Goal: Register for event/course

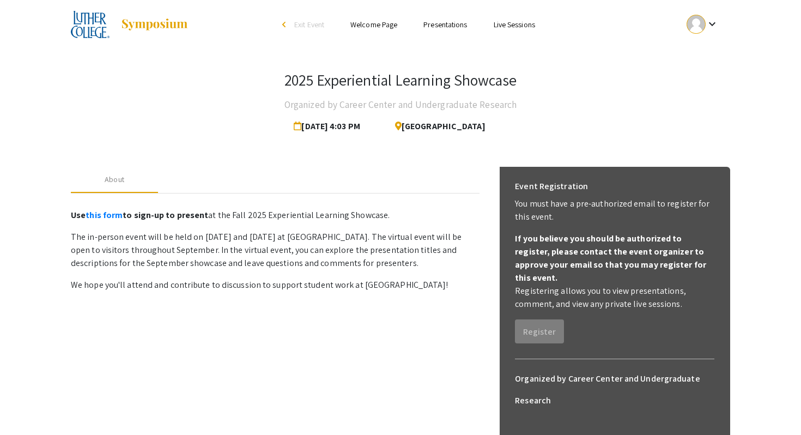
click at [438, 22] on link "Presentations" at bounding box center [446, 25] width 44 height 10
click at [505, 27] on link "Live Sessions" at bounding box center [514, 25] width 41 height 10
click at [376, 23] on link "Welcome Page" at bounding box center [374, 25] width 47 height 10
click at [429, 27] on link "Presentations" at bounding box center [446, 25] width 44 height 10
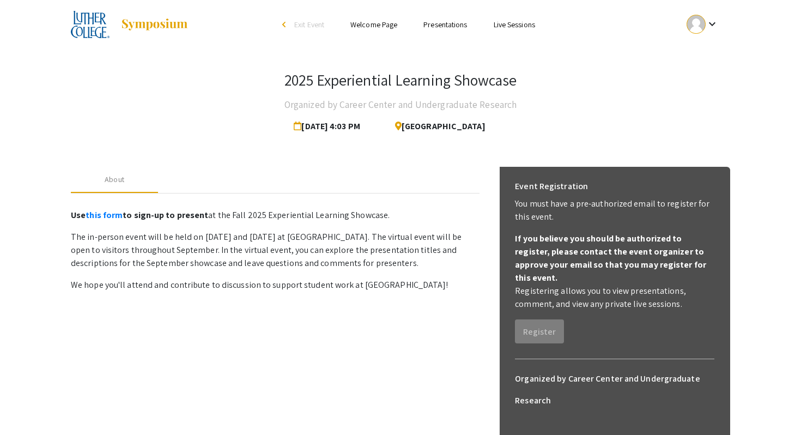
click at [429, 27] on link "Presentations" at bounding box center [446, 25] width 44 height 10
click at [714, 25] on mat-icon "keyboard_arrow_down" at bounding box center [712, 23] width 13 height 13
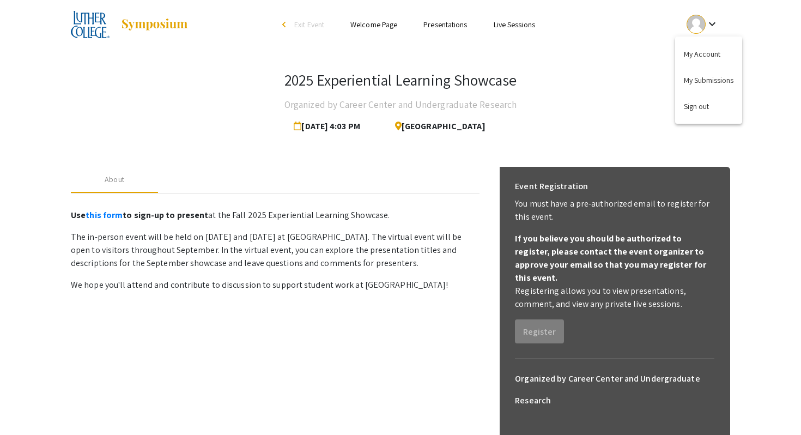
click at [500, 25] on div at bounding box center [400, 217] width 801 height 435
click at [502, 25] on link "Live Sessions" at bounding box center [514, 25] width 41 height 10
click at [463, 21] on link "Presentations" at bounding box center [446, 25] width 44 height 10
click at [370, 28] on link "Welcome Page" at bounding box center [374, 25] width 47 height 10
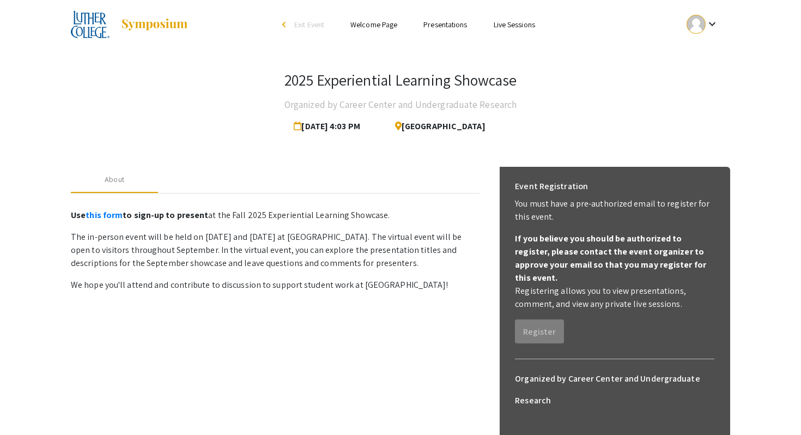
click at [709, 32] on div "keyboard_arrow_down" at bounding box center [703, 24] width 38 height 25
click at [702, 79] on button "My Submissions" at bounding box center [708, 80] width 67 height 26
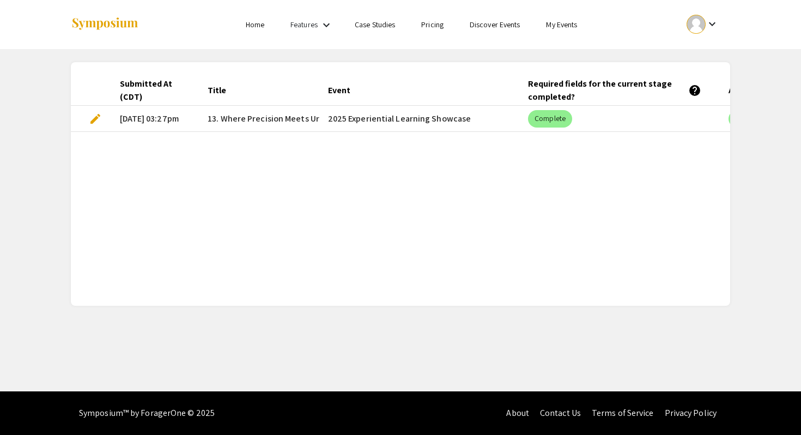
scroll to position [0, 190]
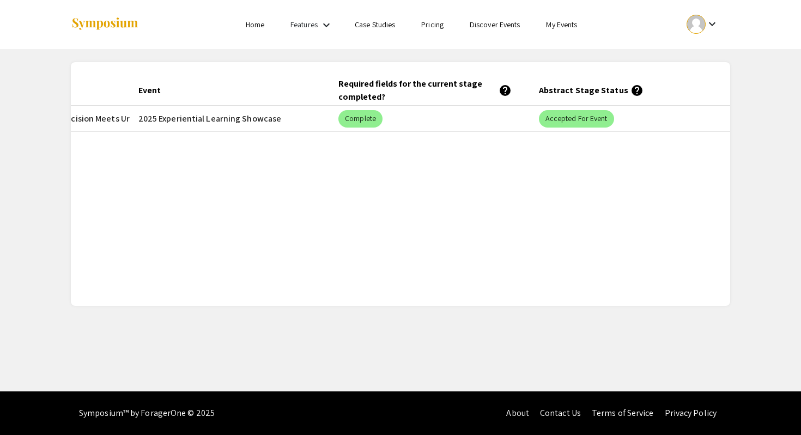
click at [566, 28] on link "My Events" at bounding box center [561, 25] width 31 height 10
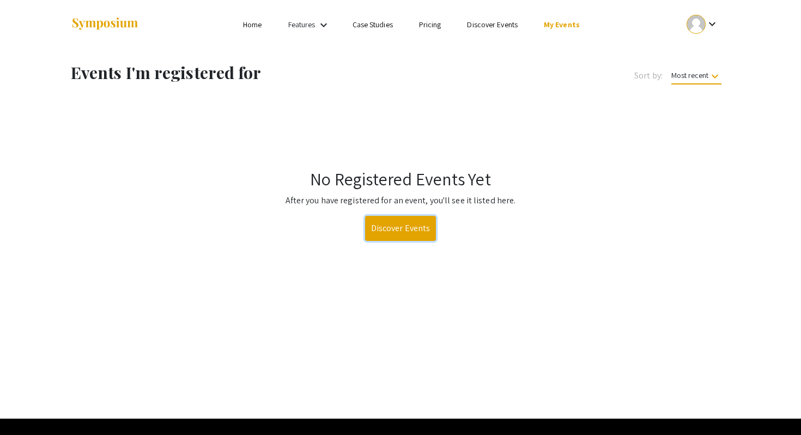
click at [382, 236] on link "Discover Events" at bounding box center [400, 228] width 71 height 25
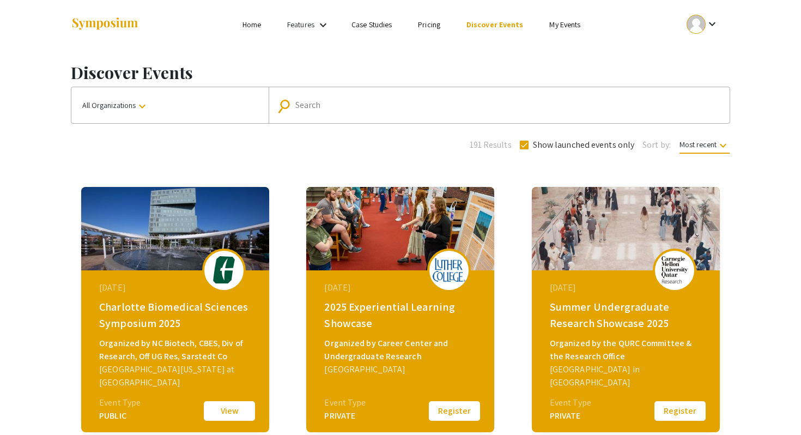
click at [146, 109] on mat-icon "keyboard_arrow_down" at bounding box center [142, 106] width 13 height 13
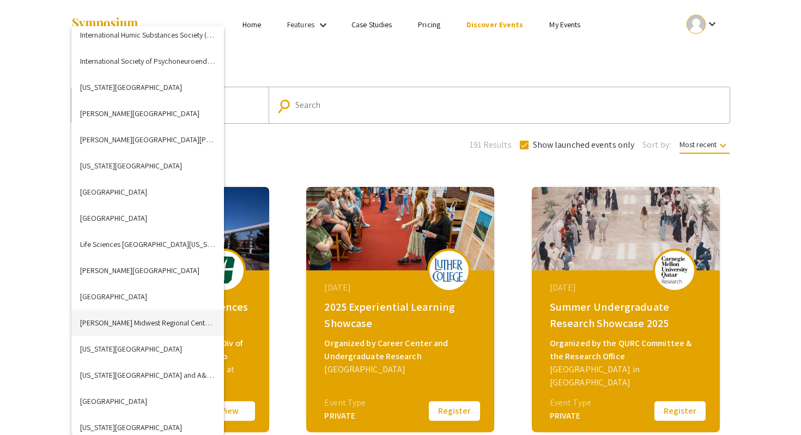
scroll to position [1590, 0]
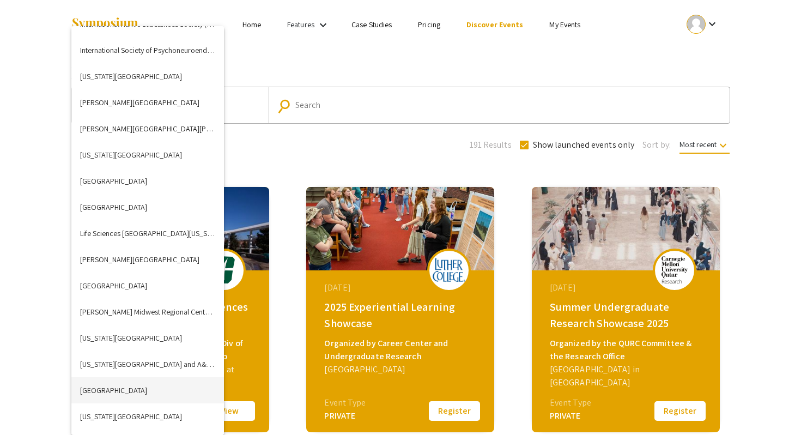
click at [113, 390] on button "[GEOGRAPHIC_DATA]" at bounding box center [147, 390] width 153 height 26
checkbox input "false"
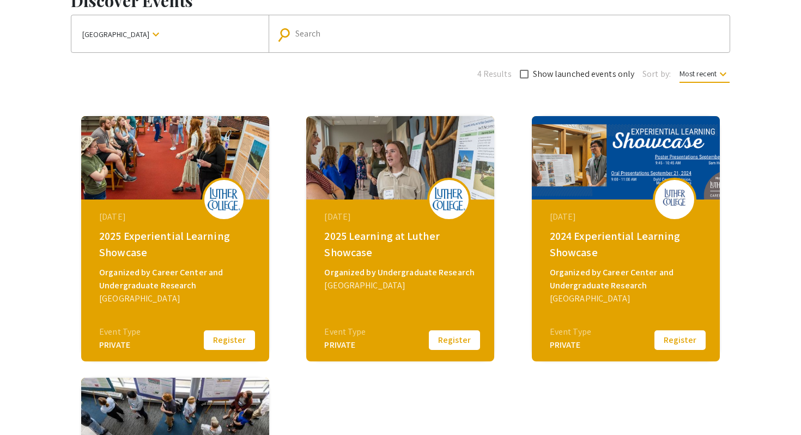
scroll to position [84, 0]
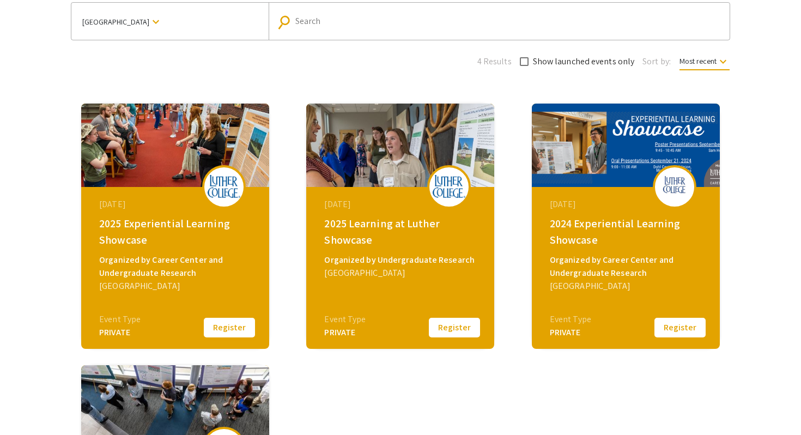
click at [225, 327] on button "Register" at bounding box center [229, 327] width 55 height 23
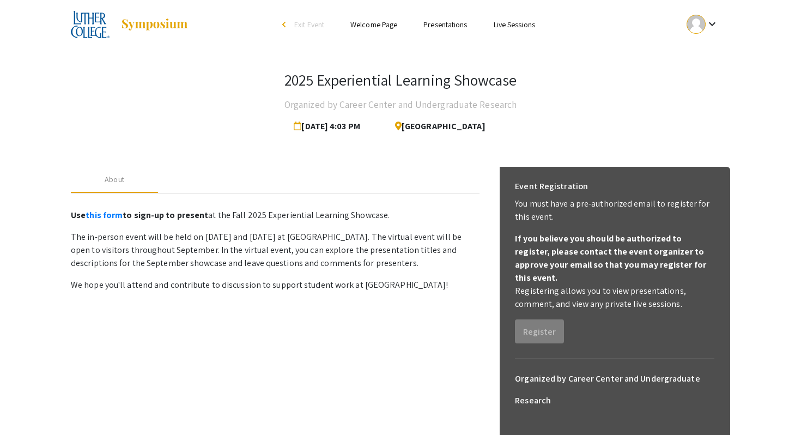
click at [436, 26] on link "Presentations" at bounding box center [446, 25] width 44 height 10
click at [506, 26] on link "Live Sessions" at bounding box center [514, 25] width 41 height 10
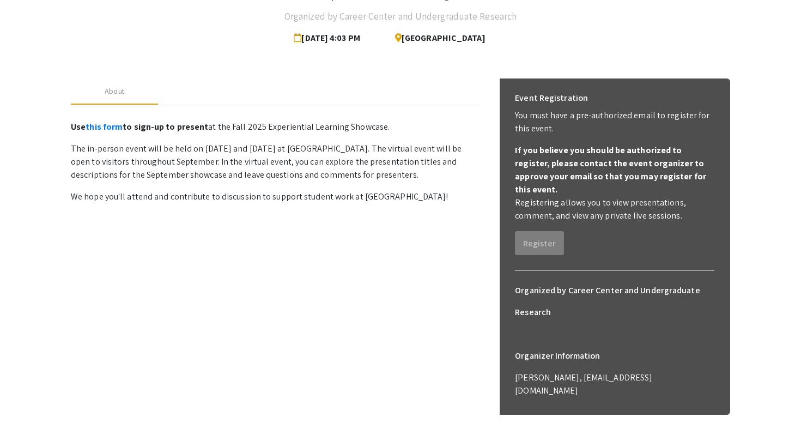
scroll to position [87, 0]
click at [558, 200] on p "Registering allows you to view presentations, comment, and view any private liv…" at bounding box center [615, 210] width 200 height 26
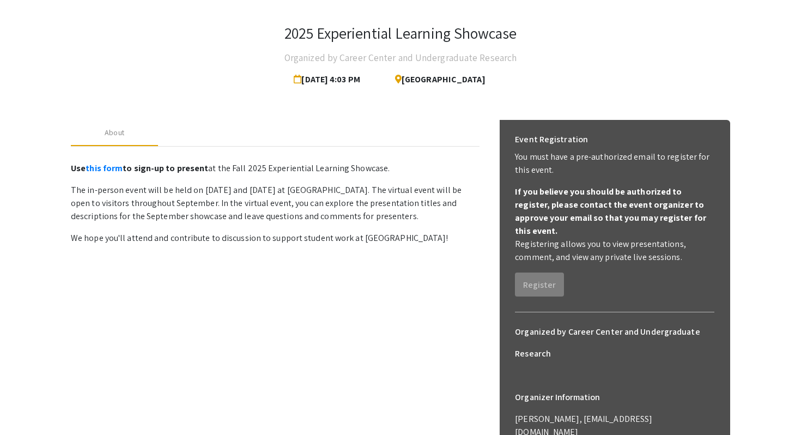
scroll to position [0, 0]
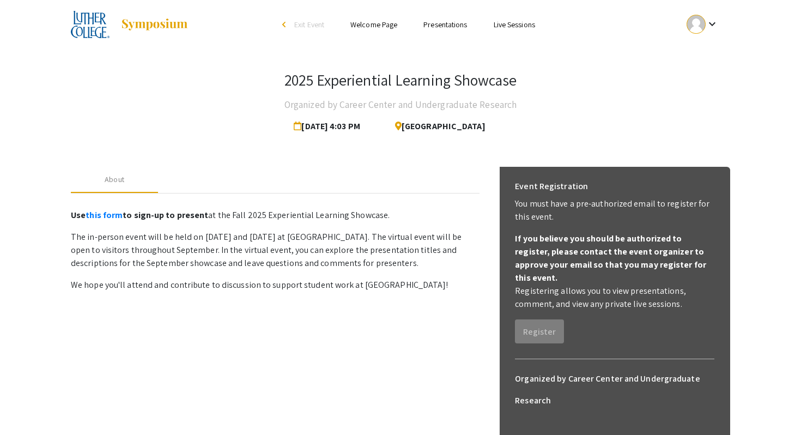
click at [434, 22] on link "Presentations" at bounding box center [446, 25] width 44 height 10
click at [380, 26] on link "Welcome Page" at bounding box center [374, 25] width 47 height 10
click at [520, 25] on link "Live Sessions" at bounding box center [514, 25] width 41 height 10
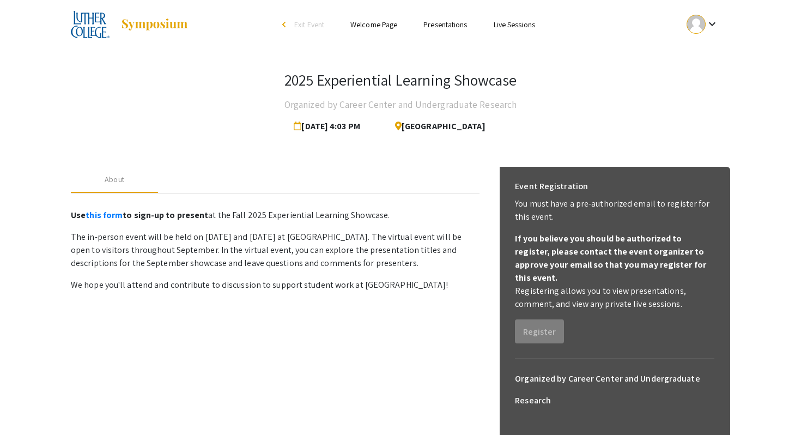
click at [520, 25] on link "Live Sessions" at bounding box center [514, 25] width 41 height 10
